Goal: Transaction & Acquisition: Purchase product/service

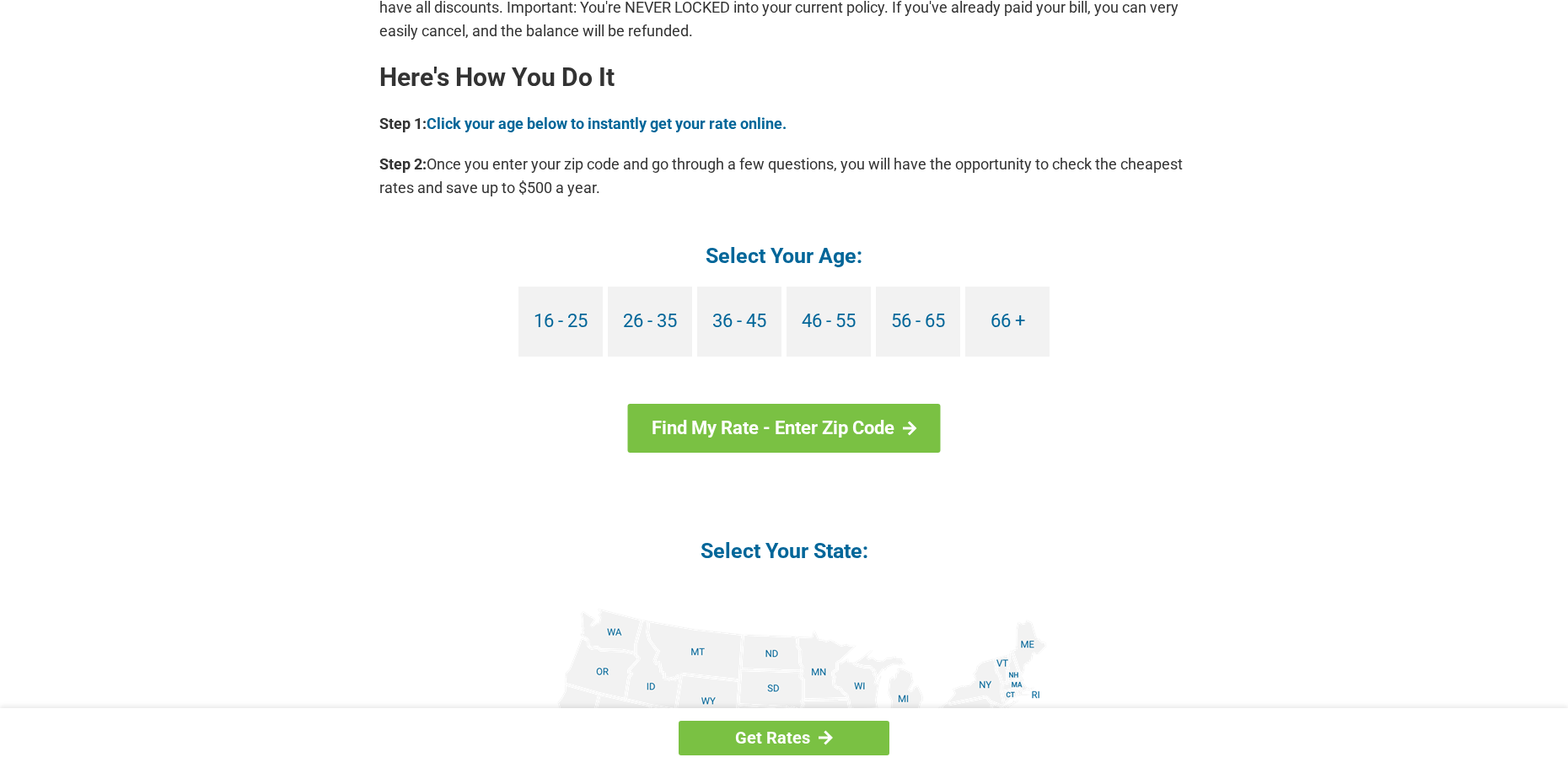
scroll to position [1463, 0]
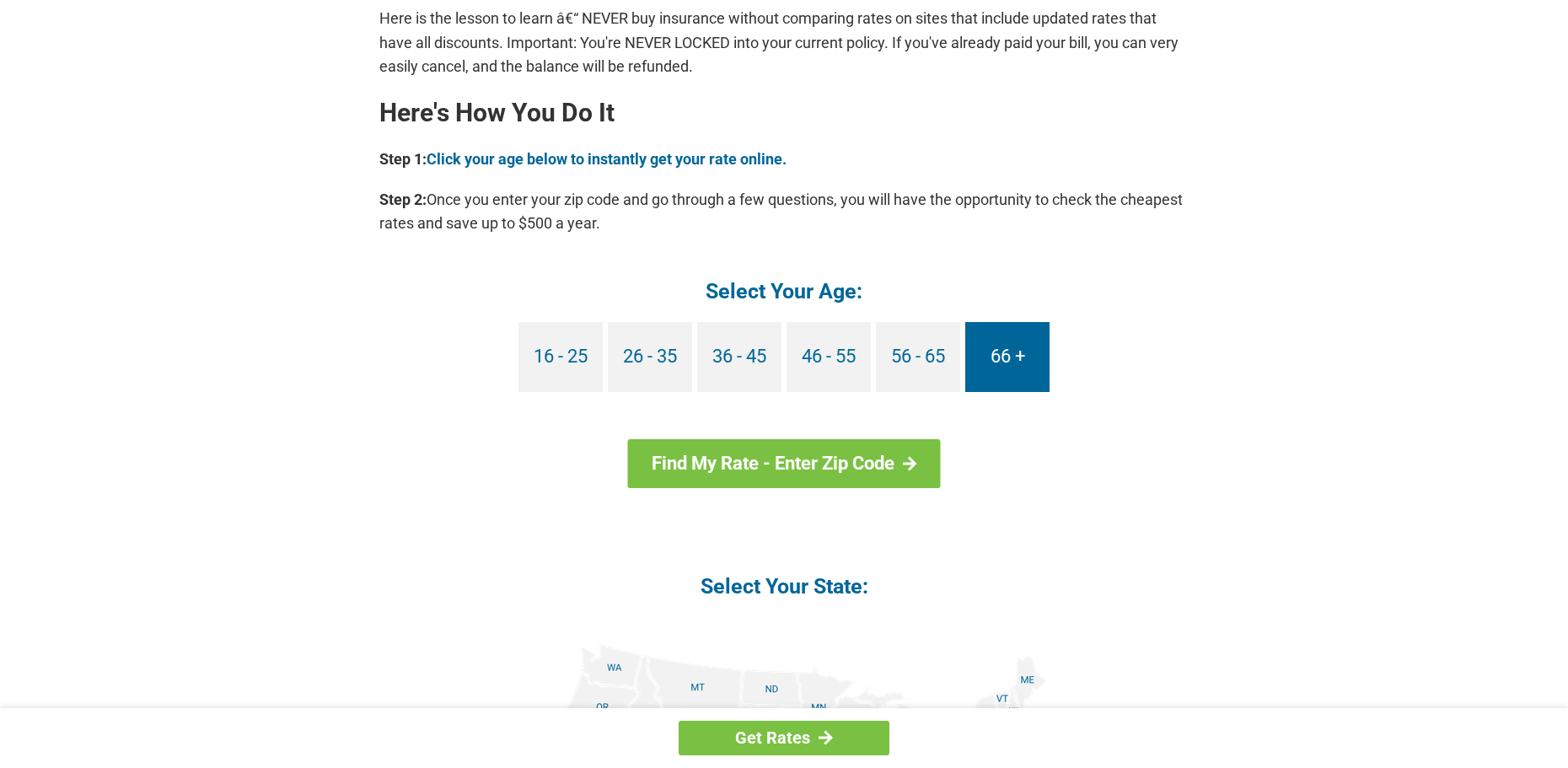
click at [1000, 372] on link "66 +" at bounding box center [1008, 357] width 84 height 70
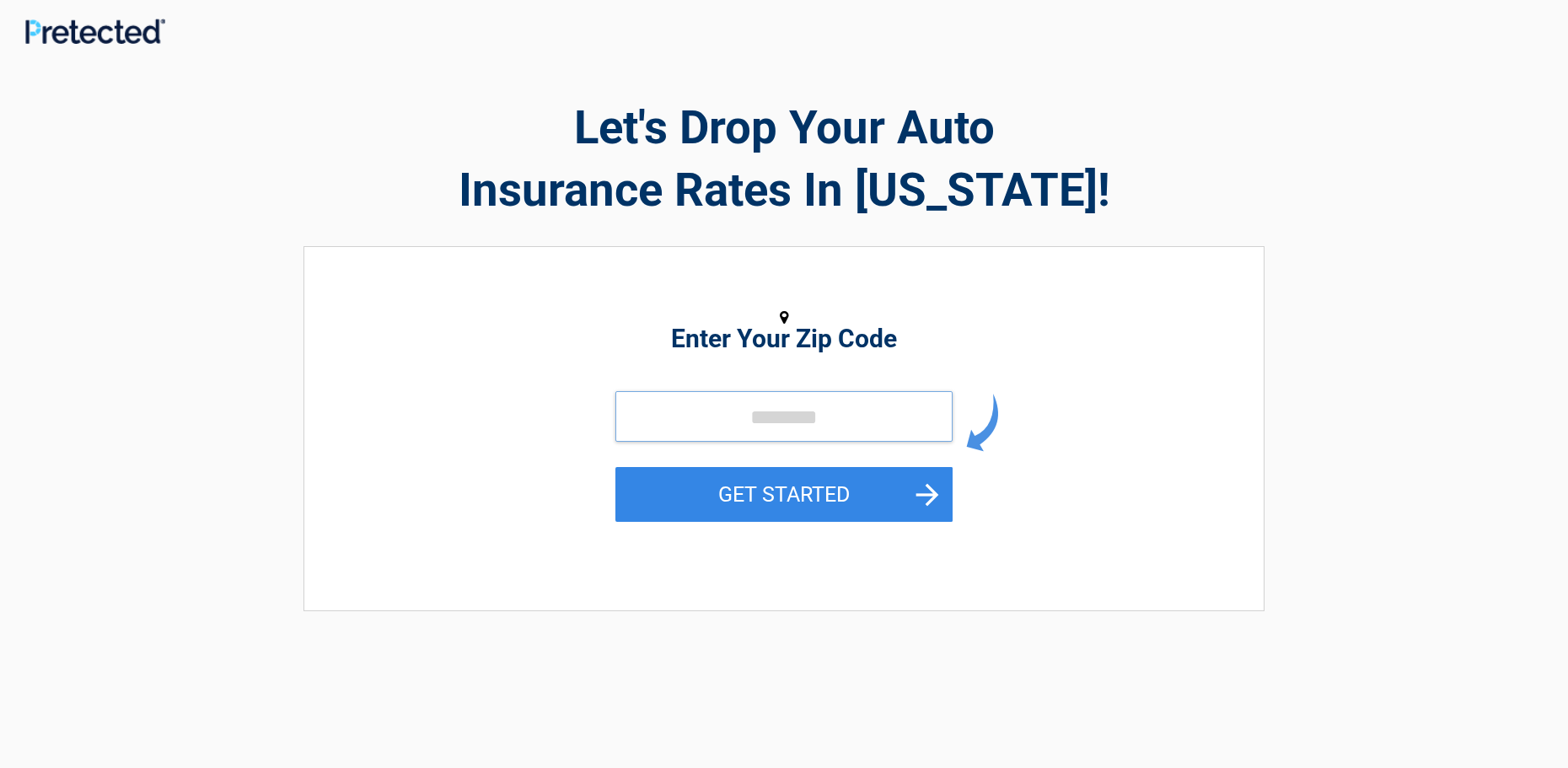
click at [876, 417] on input "tel" at bounding box center [784, 416] width 338 height 51
click at [818, 415] on input "tel" at bounding box center [784, 416] width 338 height 51
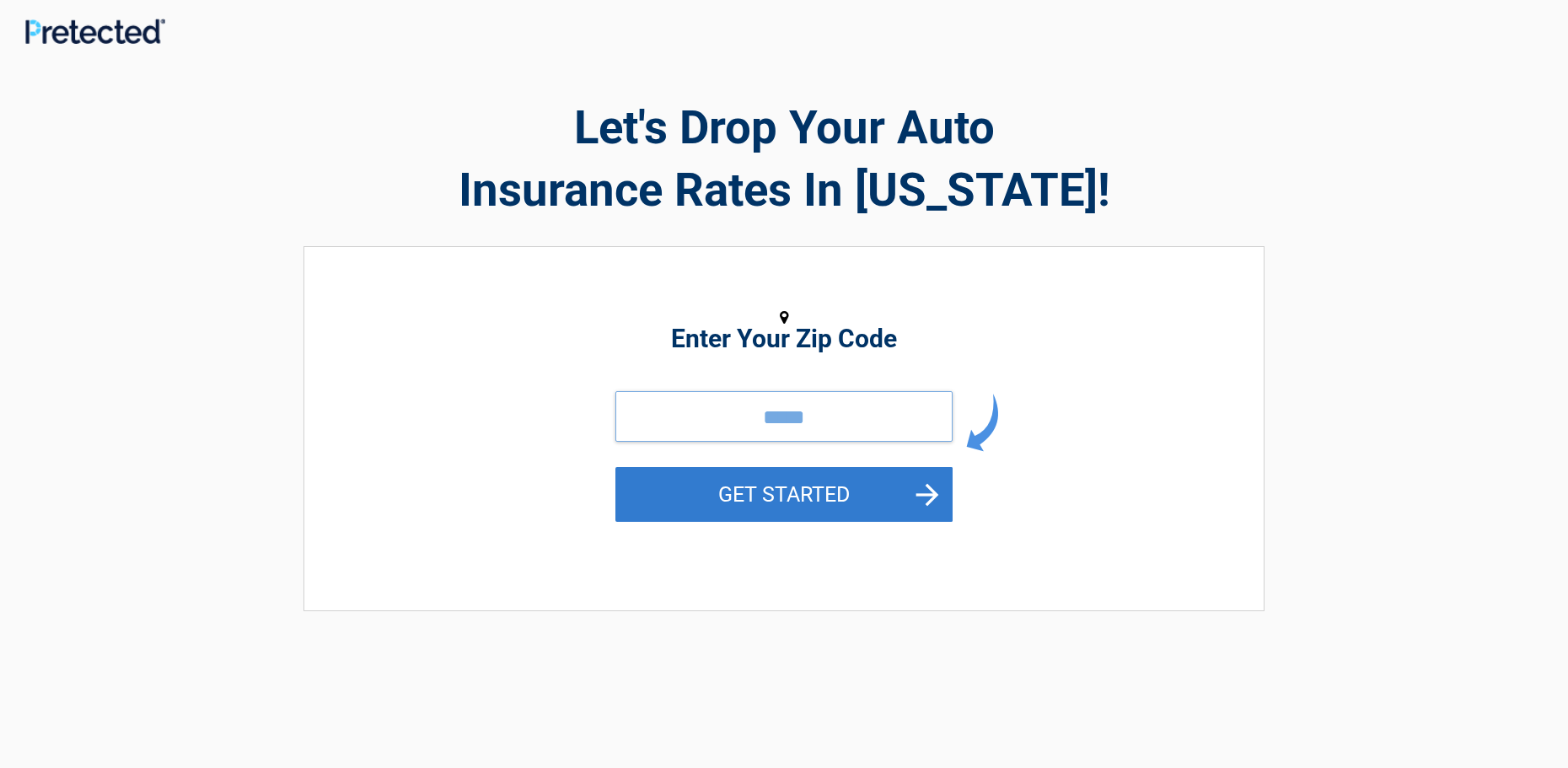
type input "*****"
click at [811, 494] on button "GET STARTED" at bounding box center [784, 494] width 338 height 55
